Goal: Find specific page/section

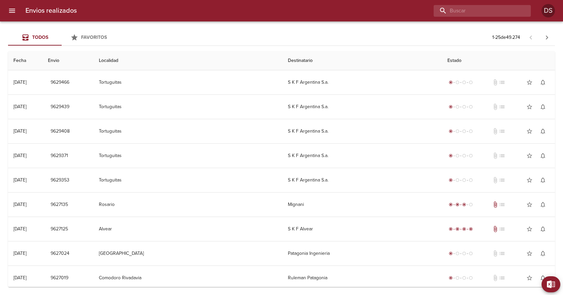
click at [482, 13] on input "buscar" at bounding box center [476, 11] width 86 height 12
paste input "72181"
type input "72181"
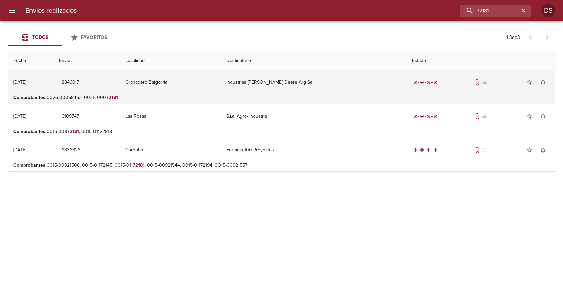
click at [357, 87] on td "Industrias [PERSON_NAME] Deere Arg Sa" at bounding box center [314, 82] width 186 height 24
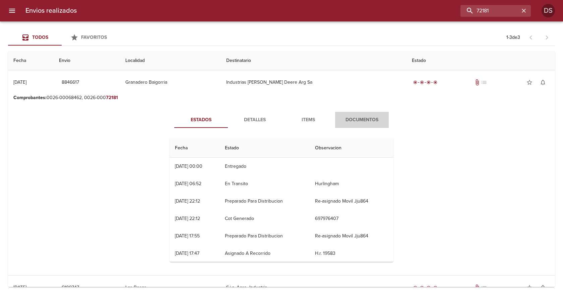
click at [364, 116] on span "Documentos" at bounding box center [362, 120] width 46 height 8
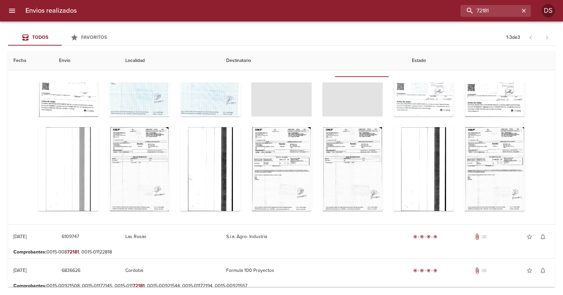
scroll to position [56, 0]
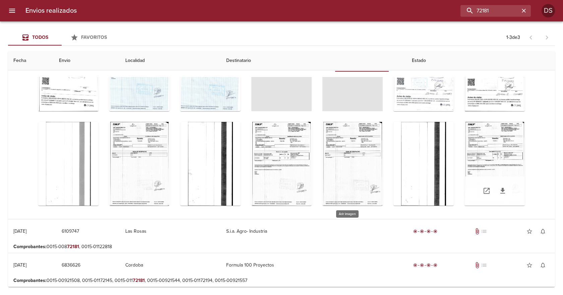
click at [464, 169] on div "Tabla de envíos del cliente" at bounding box center [494, 164] width 60 height 84
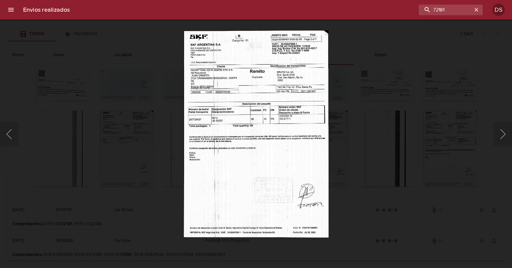
scroll to position [262, 0]
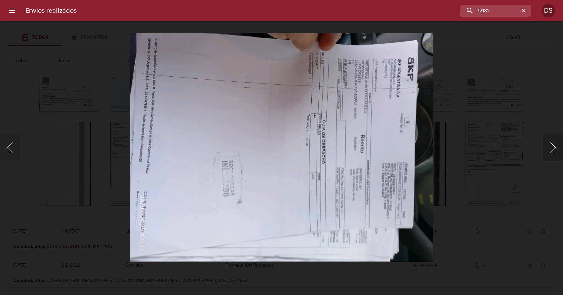
click at [553, 150] on button "Siguiente" at bounding box center [553, 147] width 20 height 27
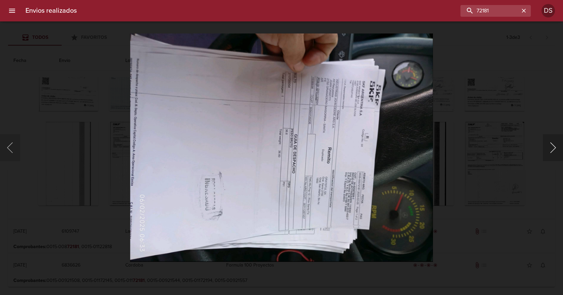
click at [553, 150] on button "Siguiente" at bounding box center [553, 147] width 20 height 27
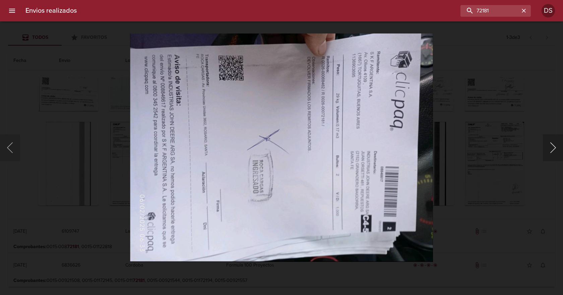
click at [553, 150] on button "Siguiente" at bounding box center [553, 147] width 20 height 27
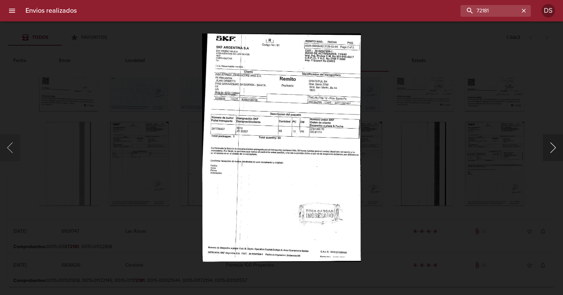
click at [553, 150] on button "Siguiente" at bounding box center [553, 147] width 20 height 27
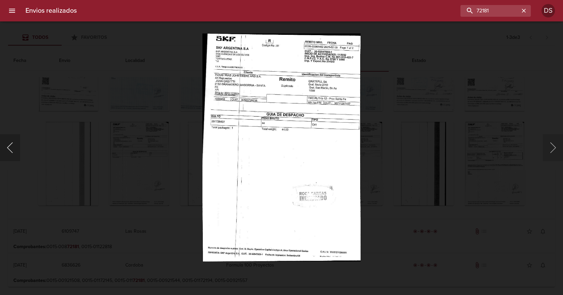
click at [8, 155] on button "Anterior" at bounding box center [10, 147] width 20 height 27
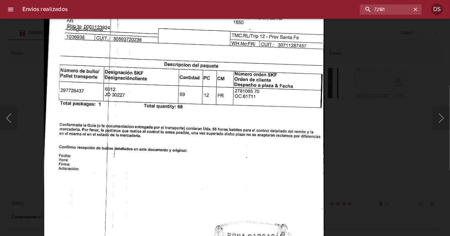
scroll to position [261, 0]
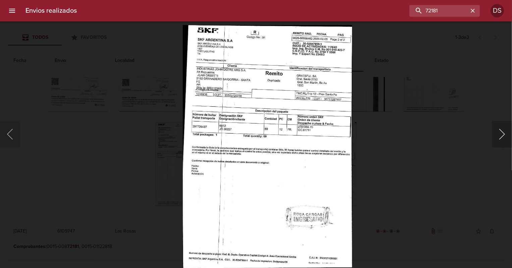
click at [501, 131] on button "Siguiente" at bounding box center [501, 134] width 20 height 27
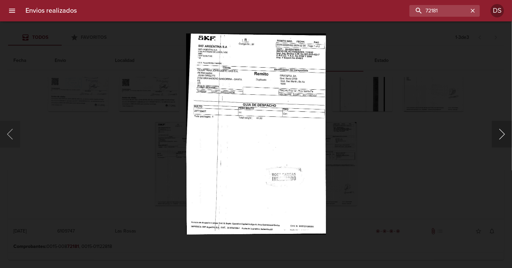
click at [501, 131] on button "Siguiente" at bounding box center [501, 134] width 20 height 27
